Goal: Find contact information: Find contact information

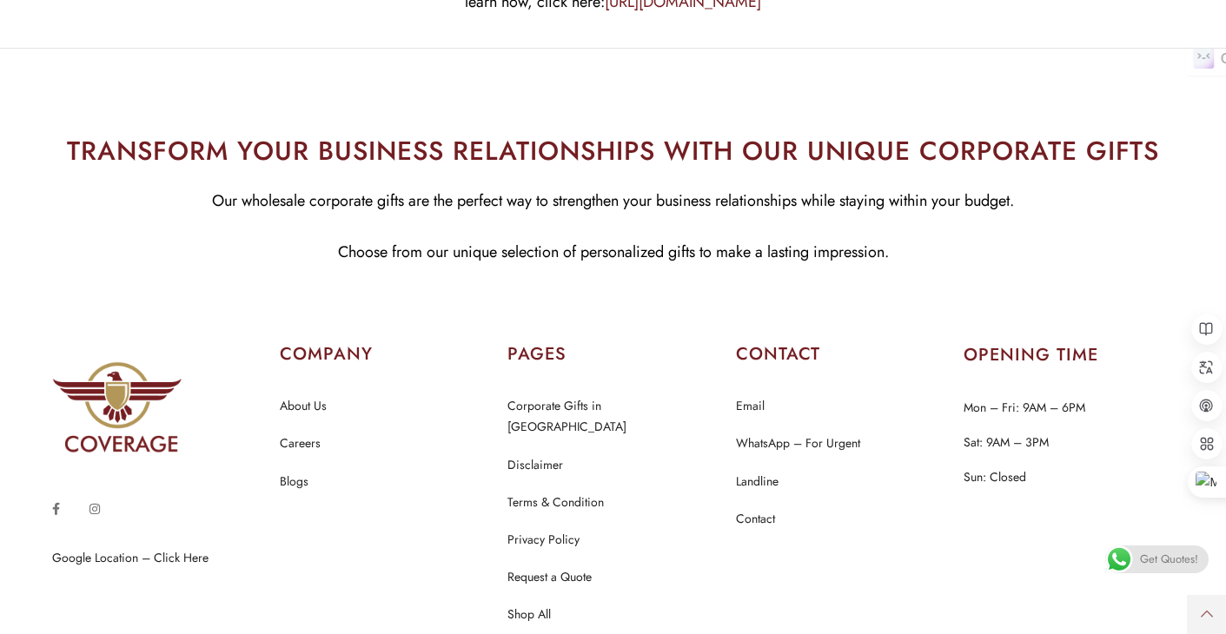
scroll to position [6596, 0]
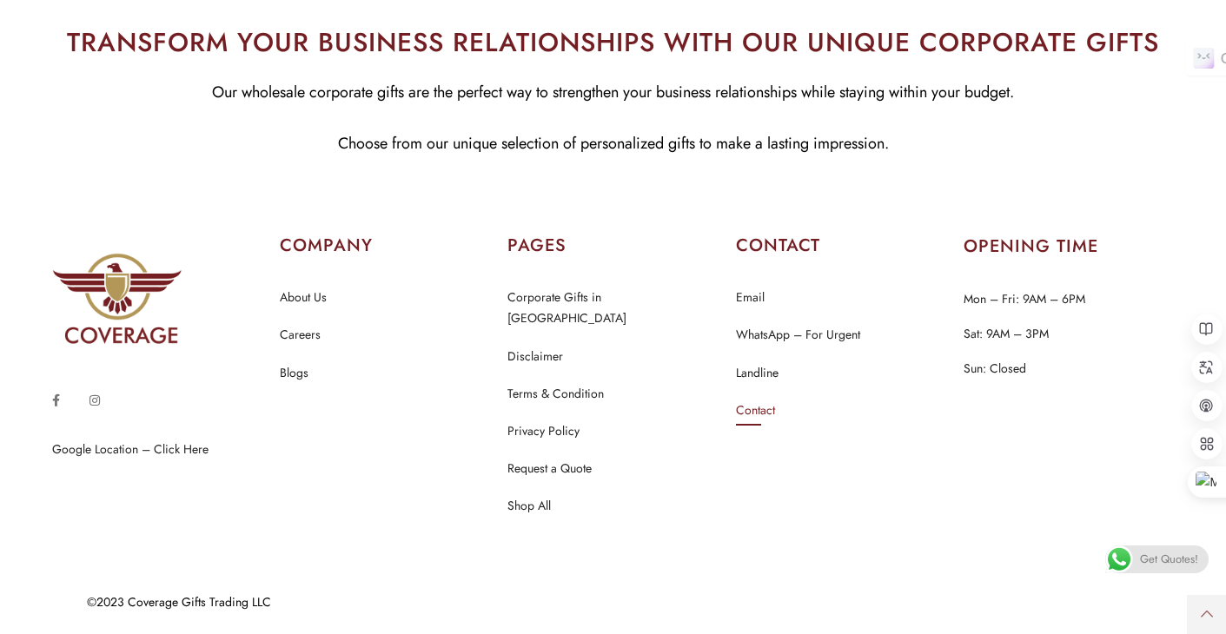
click at [742, 422] on link "Contact" at bounding box center [755, 411] width 39 height 23
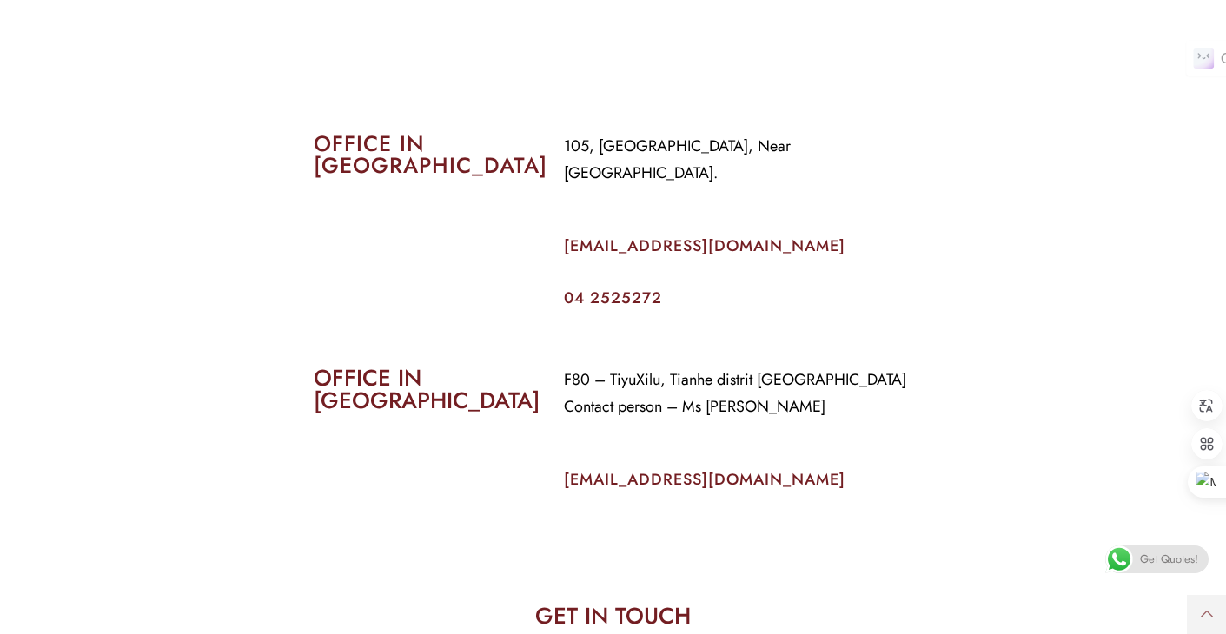
scroll to position [869, 0]
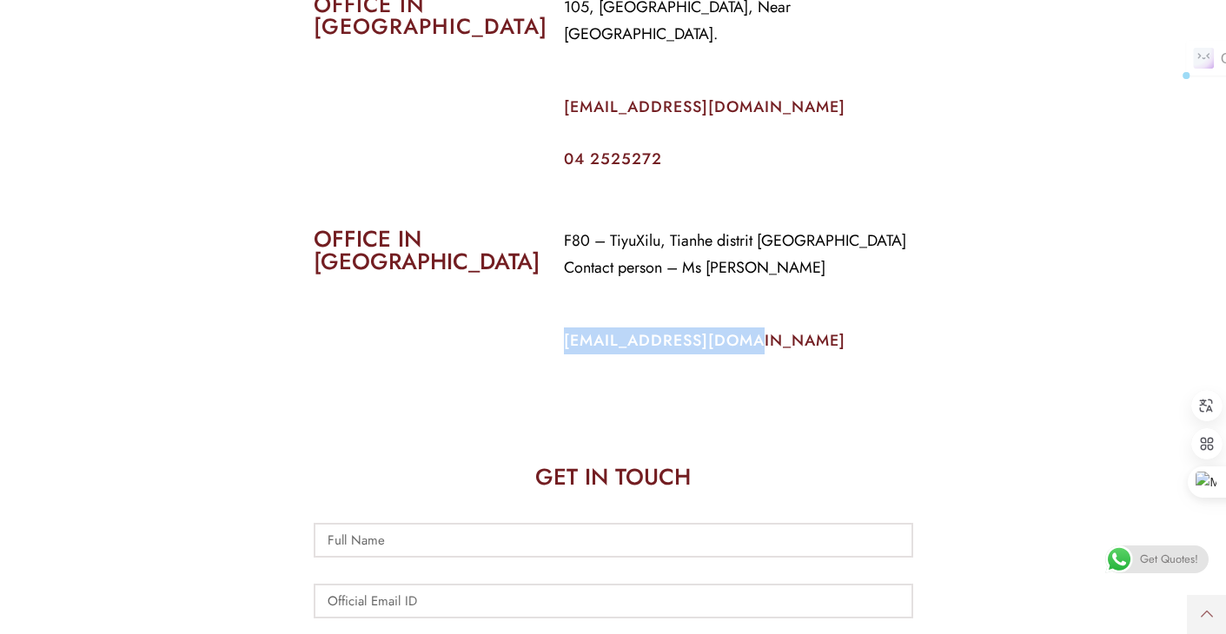
drag, startPoint x: 750, startPoint y: 316, endPoint x: 550, endPoint y: 309, distance: 200.0
click at [551, 309] on div "F80 – TiyuXilu, Tianhe distrit Guangzhou Contact person – Ms Priti info@coverag…" at bounding box center [738, 303] width 375 height 177
copy link "info@coverageuae.com"
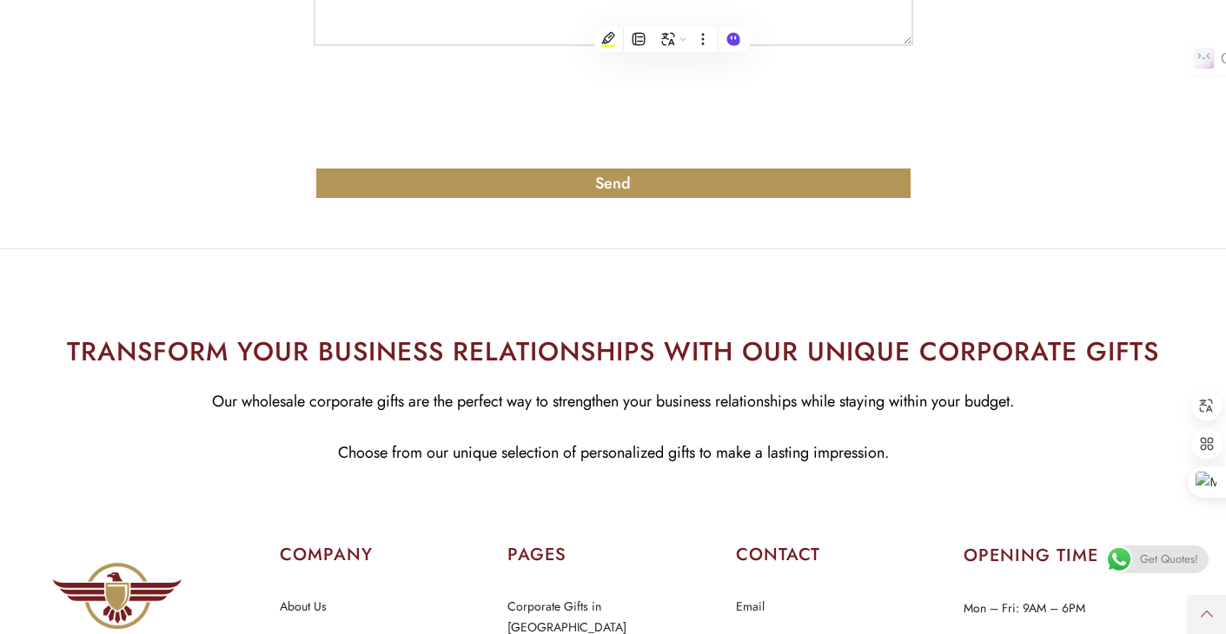
scroll to position [1936, 0]
